Goal: Task Accomplishment & Management: Manage account settings

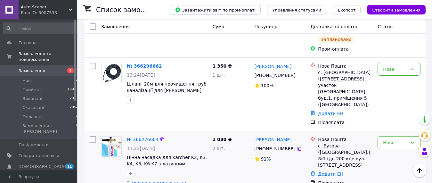
scroll to position [261, 0]
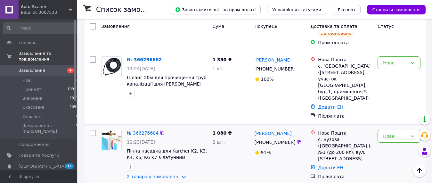
click at [397, 127] on div "Нове" at bounding box center [399, 154] width 48 height 55
click at [395, 95] on div "Нове" at bounding box center [399, 88] width 48 height 68
click at [396, 133] on div "Нове" at bounding box center [395, 136] width 24 height 7
click at [393, 124] on li "Прийнято" at bounding box center [399, 125] width 42 height 12
click at [298, 140] on icon at bounding box center [300, 142] width 4 height 4
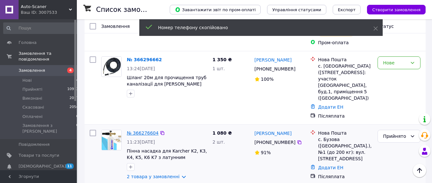
click at [151, 130] on link "№ 366276604" at bounding box center [143, 132] width 32 height 5
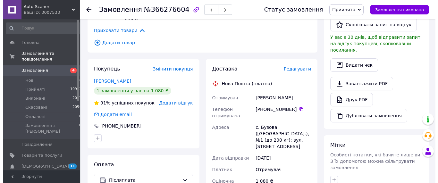
scroll to position [163, 0]
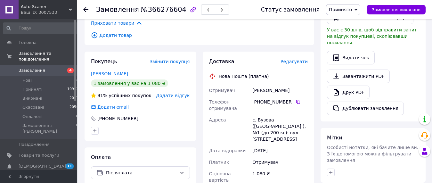
click at [299, 59] on span "Редагувати" at bounding box center [294, 61] width 27 height 5
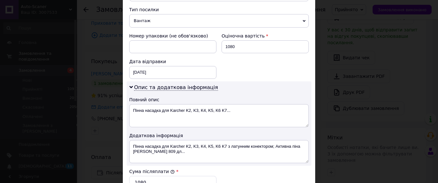
scroll to position [256, 0]
drag, startPoint x: 234, startPoint y: 104, endPoint x: 159, endPoint y: 103, distance: 75.6
click at [159, 104] on textarea "Пінна насадка для Karcher K2, K3, K4, K5, K6 K7..." at bounding box center [218, 115] width 179 height 23
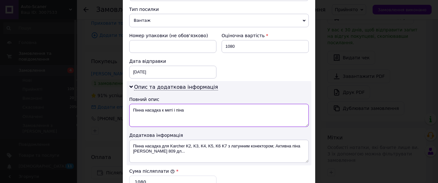
type textarea "Пінна насадка к меті і піна"
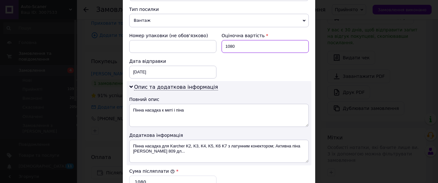
drag, startPoint x: 240, startPoint y: 41, endPoint x: 212, endPoint y: 41, distance: 27.2
click at [221, 41] on input "1080" at bounding box center [264, 46] width 87 height 13
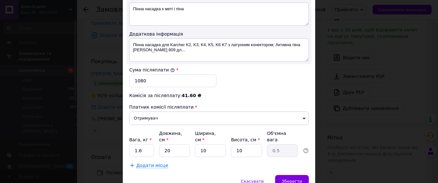
scroll to position [365, 0]
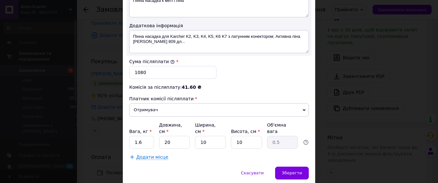
type input "880"
drag, startPoint x: 149, startPoint y: 68, endPoint x: 127, endPoint y: 67, distance: 22.1
click at [129, 67] on input "1080" at bounding box center [172, 72] width 87 height 13
type input "880"
drag, startPoint x: 136, startPoint y: 130, endPoint x: 131, endPoint y: 130, distance: 4.2
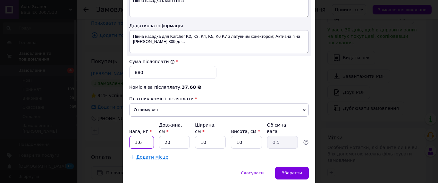
click at [131, 136] on input "1.6" at bounding box center [141, 142] width 25 height 13
type input "2"
click at [291, 170] on span "Зберегти" at bounding box center [292, 172] width 20 height 5
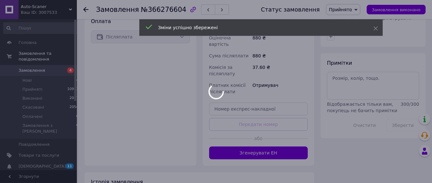
scroll to position [301, 0]
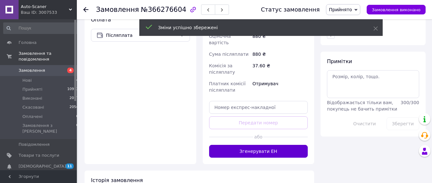
click at [266, 145] on button "Згенерувати ЕН" at bounding box center [258, 151] width 99 height 13
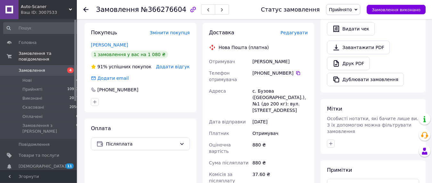
scroll to position [170, 0]
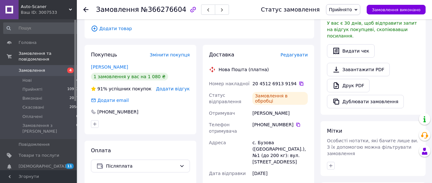
click at [300, 82] on icon at bounding box center [302, 84] width 4 height 4
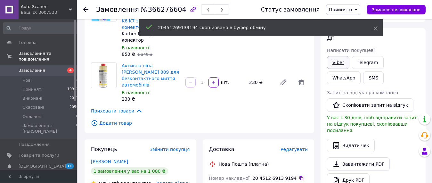
scroll to position [72, 0]
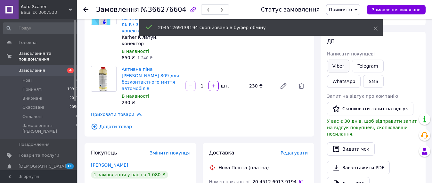
click at [339, 65] on link "Viber" at bounding box center [338, 66] width 22 height 13
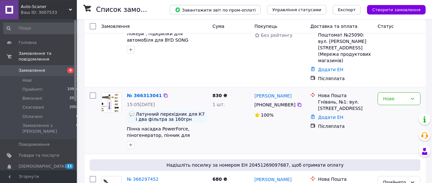
scroll to position [65, 0]
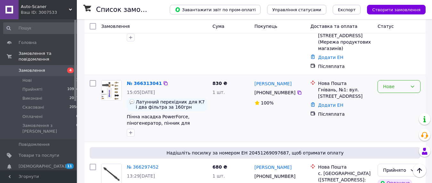
click at [392, 83] on div "Нове" at bounding box center [395, 86] width 24 height 7
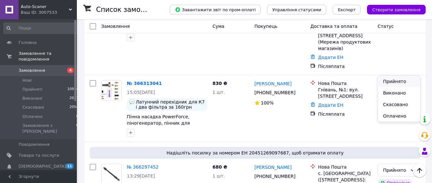
click at [392, 80] on li "Прийнято" at bounding box center [399, 82] width 42 height 12
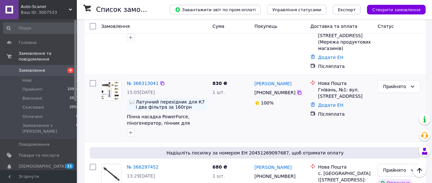
click at [298, 91] on icon at bounding box center [300, 93] width 4 height 4
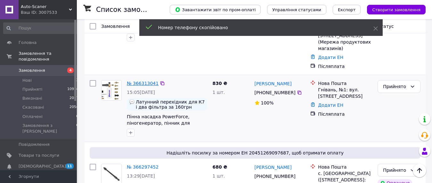
click at [147, 81] on link "№ 366313041" at bounding box center [143, 83] width 32 height 5
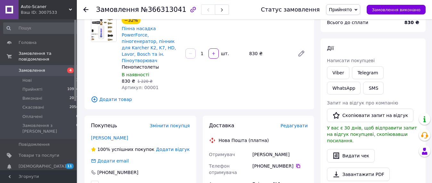
click at [296, 163] on icon at bounding box center [298, 165] width 5 height 5
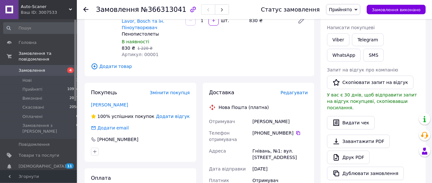
scroll to position [65, 0]
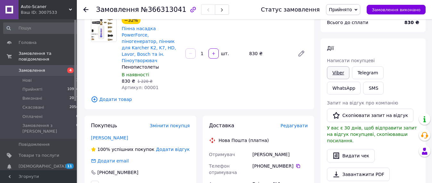
click at [345, 70] on link "Viber" at bounding box center [338, 72] width 22 height 13
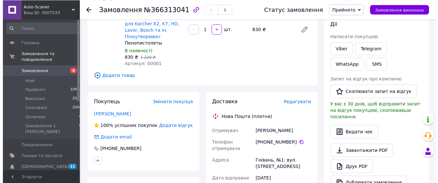
scroll to position [98, 0]
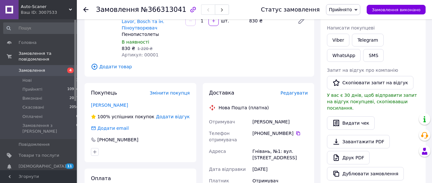
drag, startPoint x: 295, startPoint y: 110, endPoint x: 305, endPoint y: 79, distance: 32.9
click at [296, 131] on icon at bounding box center [298, 133] width 5 height 5
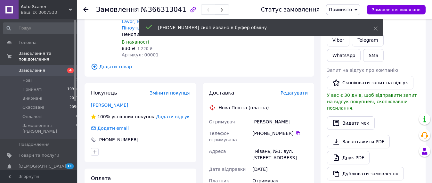
click at [303, 90] on span "Редагувати" at bounding box center [294, 92] width 27 height 5
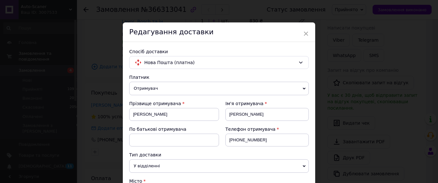
click at [271, 83] on span "Отримувач" at bounding box center [218, 88] width 179 height 13
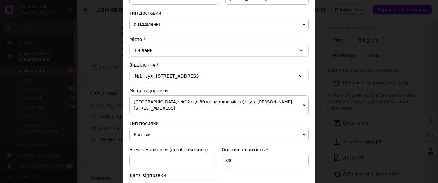
scroll to position [146, 0]
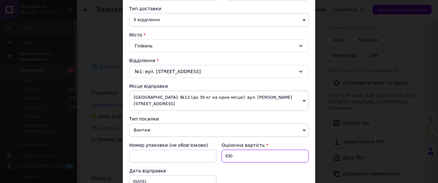
drag, startPoint x: 215, startPoint y: 148, endPoint x: 211, endPoint y: 147, distance: 4.8
click at [221, 150] on input "830" at bounding box center [264, 156] width 87 height 13
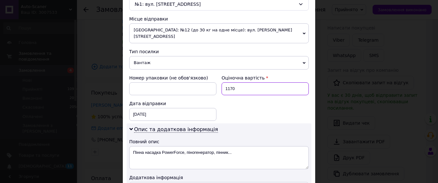
scroll to position [292, 0]
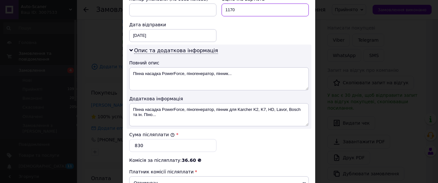
type input "1170"
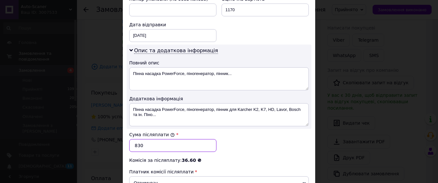
click at [129, 140] on input "830" at bounding box center [172, 145] width 87 height 13
type input "1170"
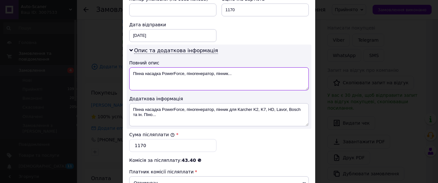
drag, startPoint x: 225, startPoint y: 66, endPoint x: 143, endPoint y: 67, distance: 82.7
click at [143, 67] on textarea "Пінна насадка PowerForce, піногенератор, пінник..." at bounding box center [218, 78] width 179 height 23
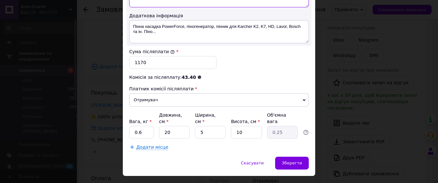
scroll to position [378, 0]
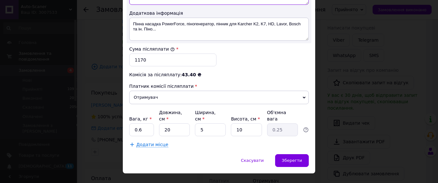
type textarea "Пінна к7 мет і 2 фільтра"
drag, startPoint x: 140, startPoint y: 117, endPoint x: 126, endPoint y: 112, distance: 14.5
click at [129, 123] on input "0.6" at bounding box center [141, 129] width 25 height 13
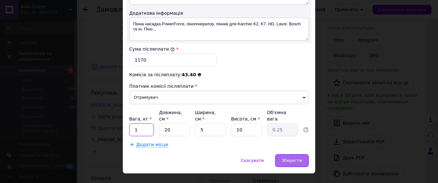
type input "1"
click at [294, 158] on span "Зберегти" at bounding box center [292, 160] width 20 height 5
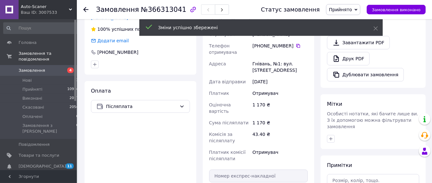
scroll to position [196, 0]
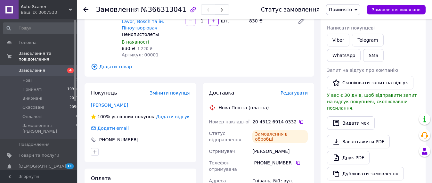
click at [300, 120] on icon at bounding box center [302, 122] width 4 height 4
click at [42, 68] on span "Замовлення" at bounding box center [32, 71] width 27 height 6
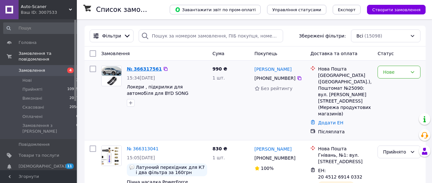
drag, startPoint x: 138, startPoint y: 99, endPoint x: 143, endPoint y: 68, distance: 30.8
click at [141, 87] on div "№ 366317561 15:34[DATE] Локери , підкрилки для автомобіля для BYD SONG" at bounding box center [167, 86] width 86 height 46
click at [143, 68] on link "№ 366317561" at bounding box center [144, 68] width 35 height 5
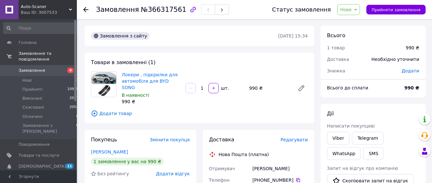
scroll to position [33, 0]
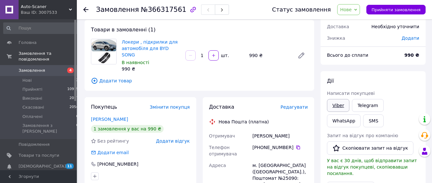
click at [342, 101] on link "Viber" at bounding box center [338, 105] width 22 height 13
click at [338, 105] on link "Viber" at bounding box center [338, 105] width 22 height 13
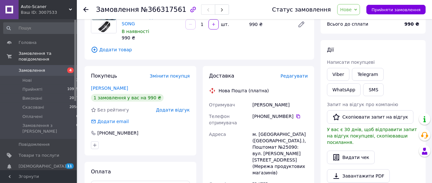
scroll to position [65, 0]
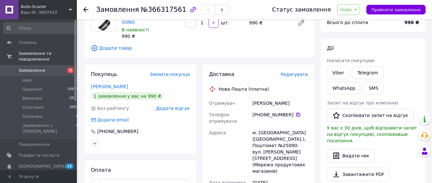
click at [296, 112] on icon at bounding box center [298, 114] width 5 height 5
click at [48, 68] on span "Замовлення" at bounding box center [39, 71] width 41 height 6
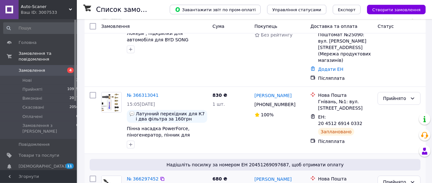
scroll to position [65, 0]
